Goal: Task Accomplishment & Management: Manage account settings

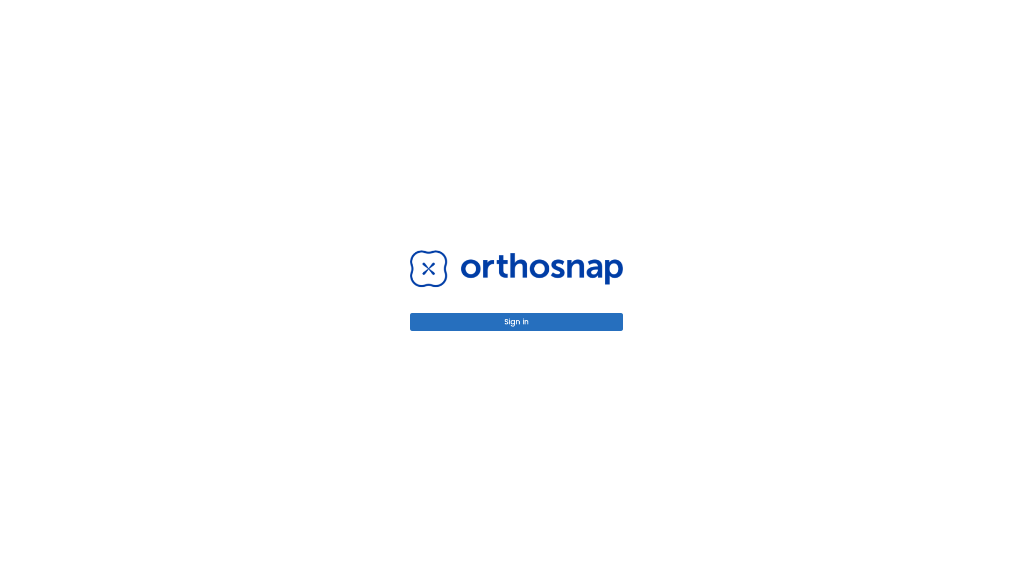
click at [516, 322] on button "Sign in" at bounding box center [516, 322] width 213 height 18
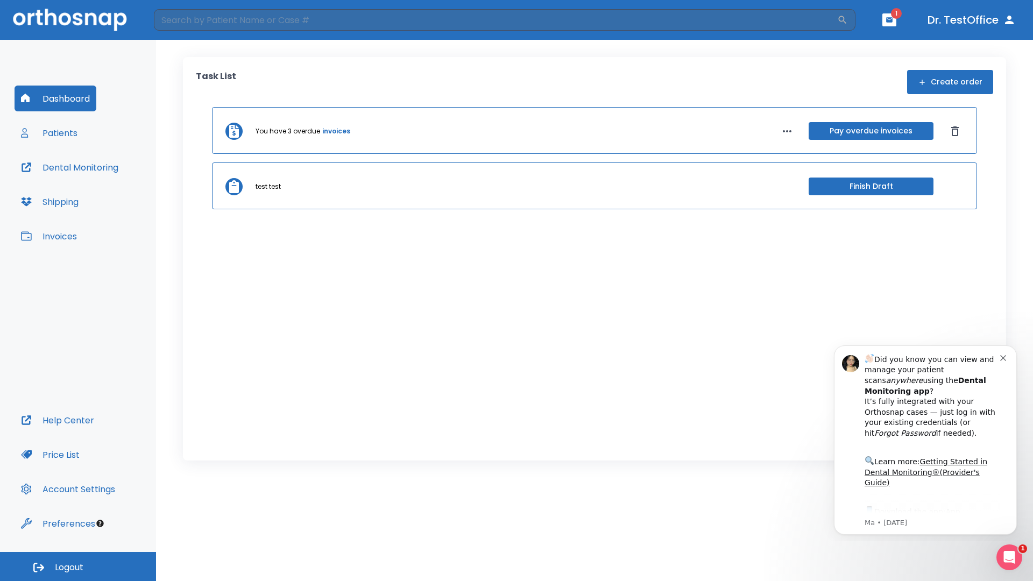
click at [78, 566] on span "Logout" at bounding box center [69, 567] width 29 height 12
